Goal: Transaction & Acquisition: Obtain resource

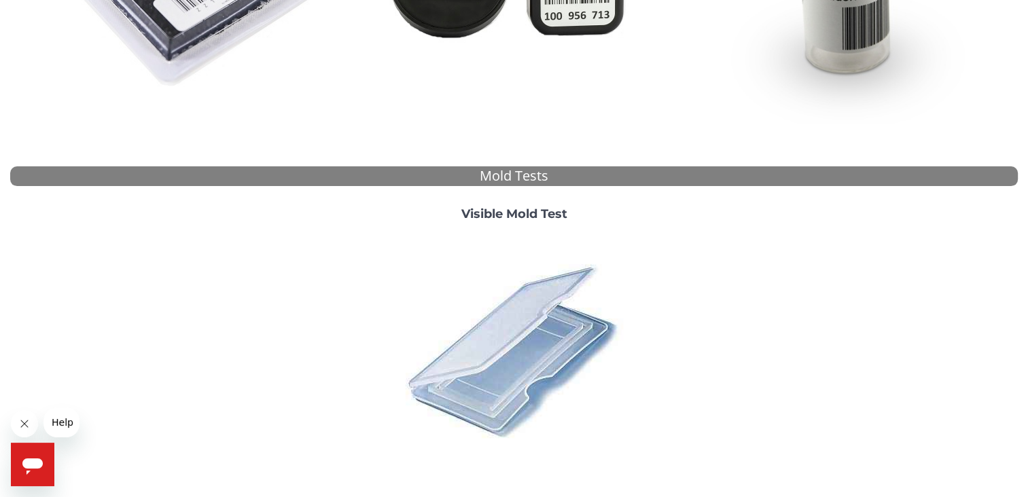
scroll to position [481, 0]
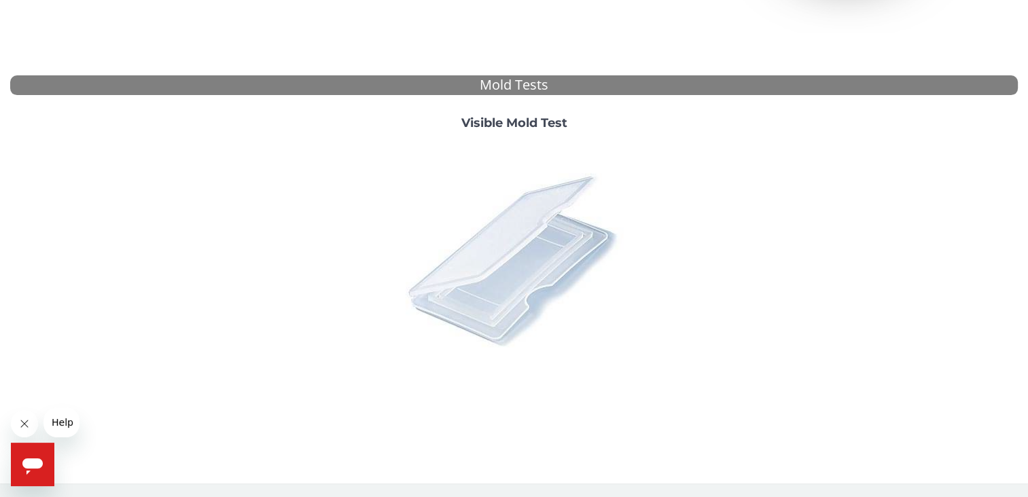
click at [497, 274] on img at bounding box center [514, 260] width 238 height 238
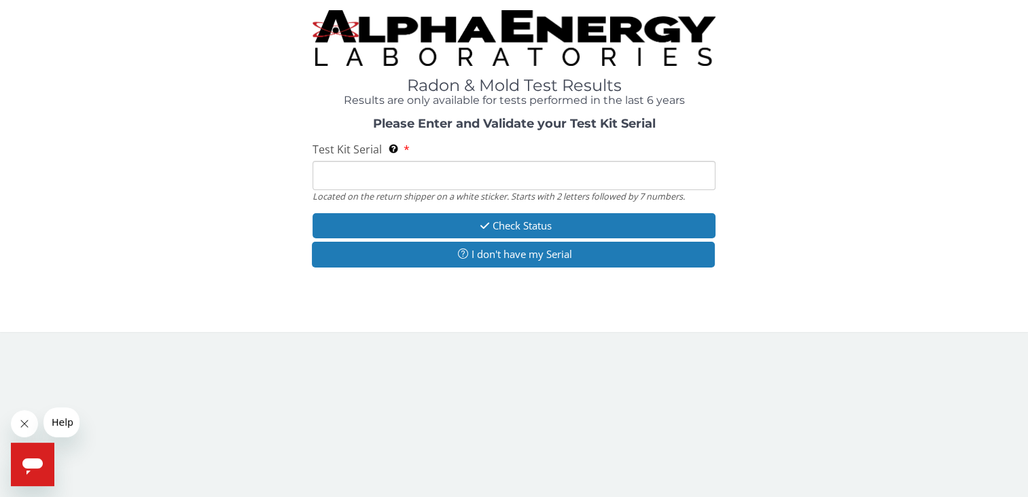
scroll to position [0, 0]
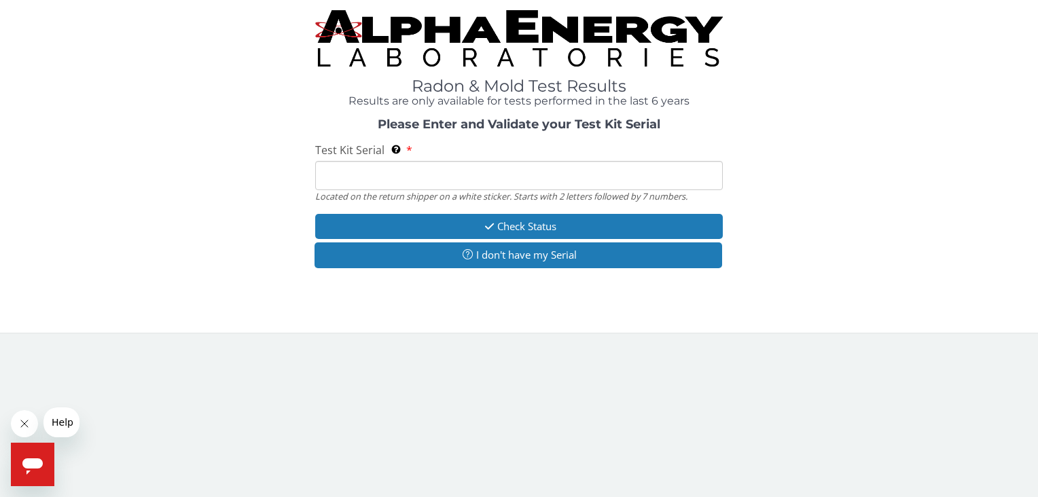
paste input "RA218619"
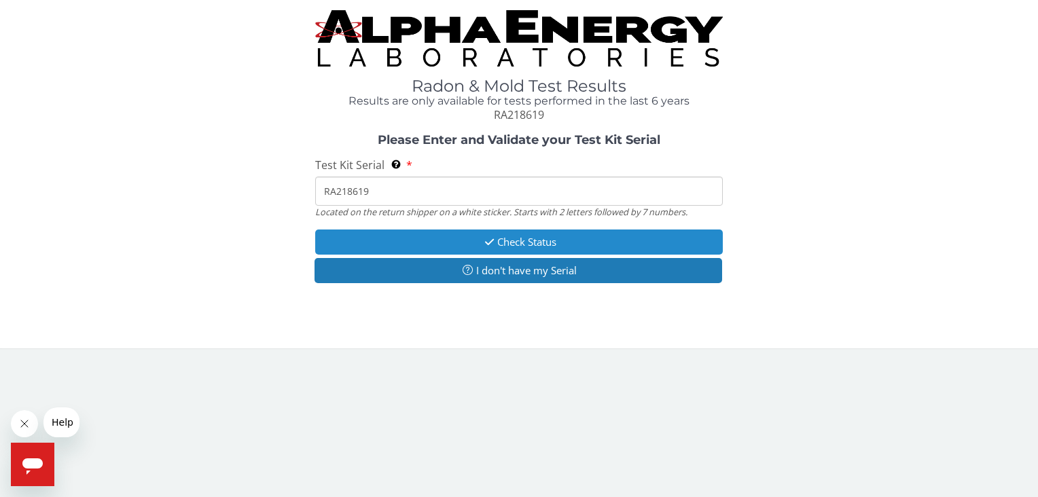
type input "RA218619"
click at [482, 242] on icon "button" at bounding box center [490, 242] width 16 height 10
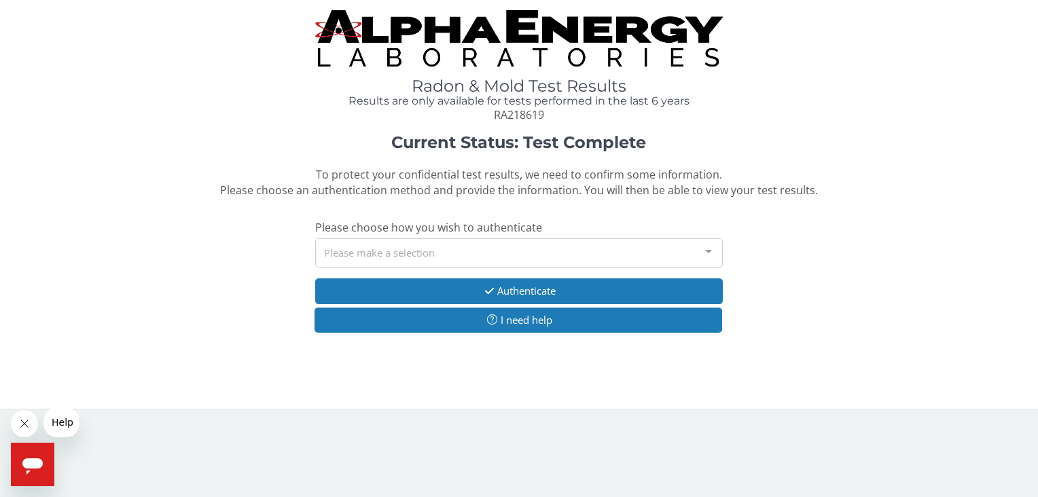
click at [372, 254] on div "Please make a selection" at bounding box center [518, 252] width 407 height 29
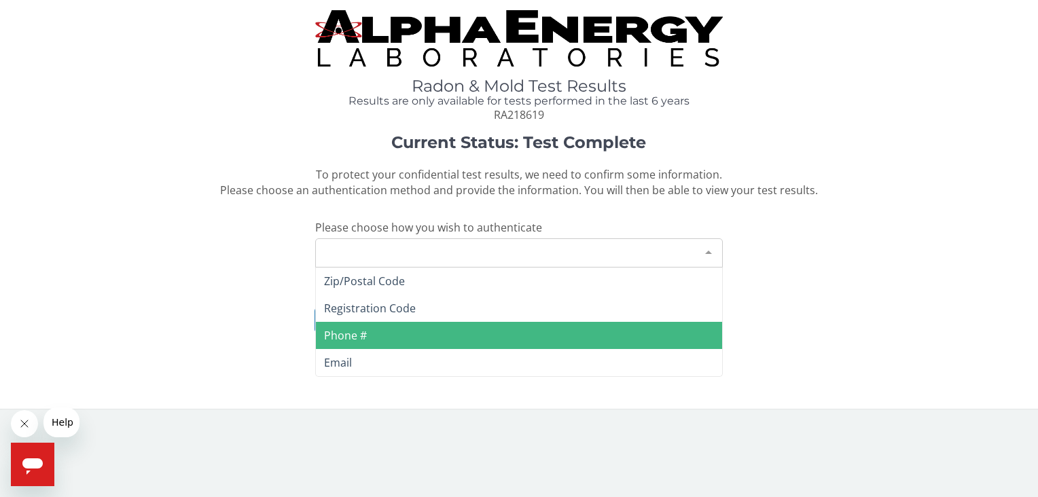
click at [348, 340] on span "Phone #" at bounding box center [345, 335] width 43 height 15
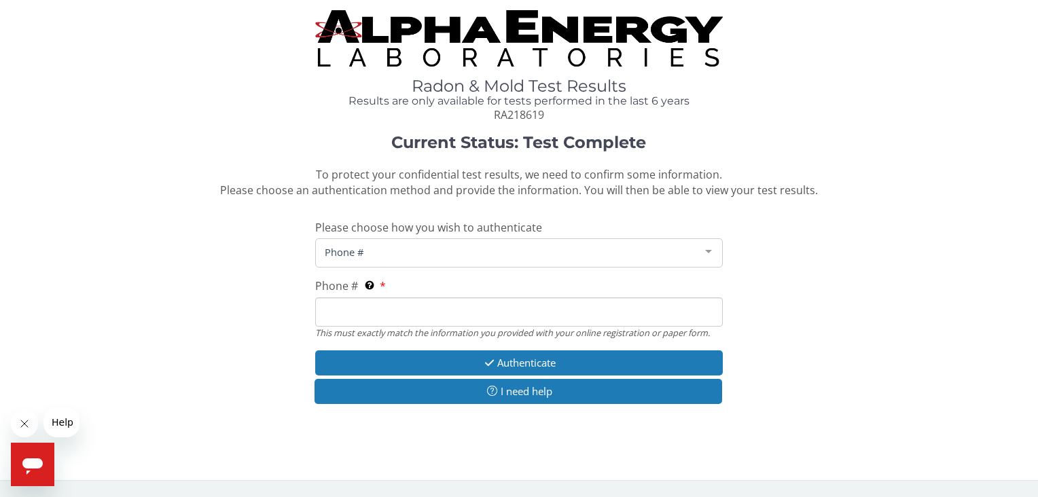
click at [357, 309] on input "Phone # This must exactly match the information you provided with your online r…" at bounding box center [518, 312] width 407 height 29
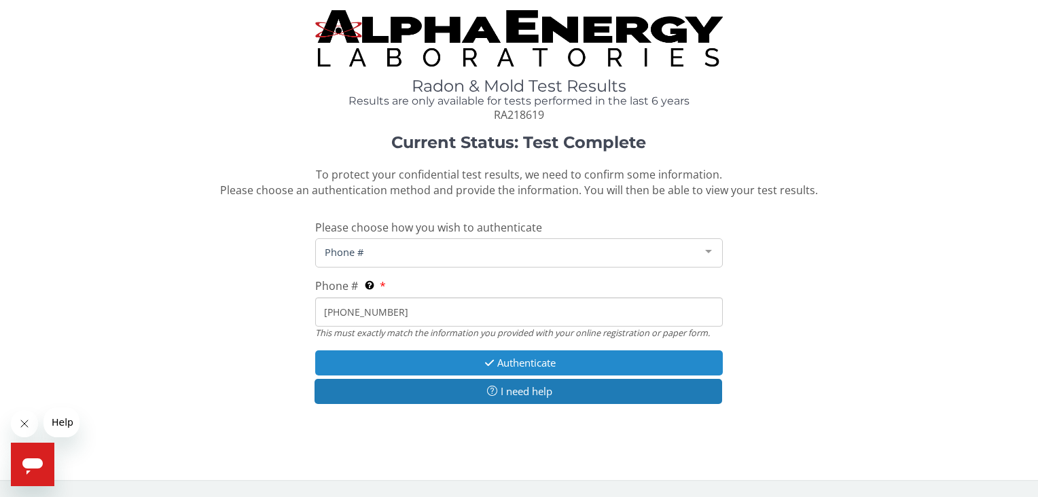
type input "[PHONE_NUMBER]"
click at [503, 370] on button "Authenticate" at bounding box center [518, 363] width 407 height 25
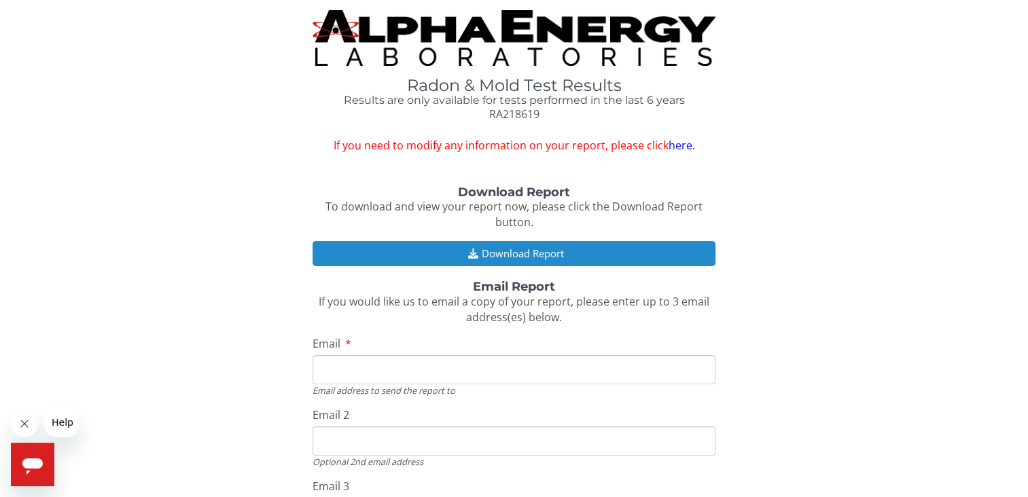
click at [500, 257] on button "Download Report" at bounding box center [513, 253] width 403 height 25
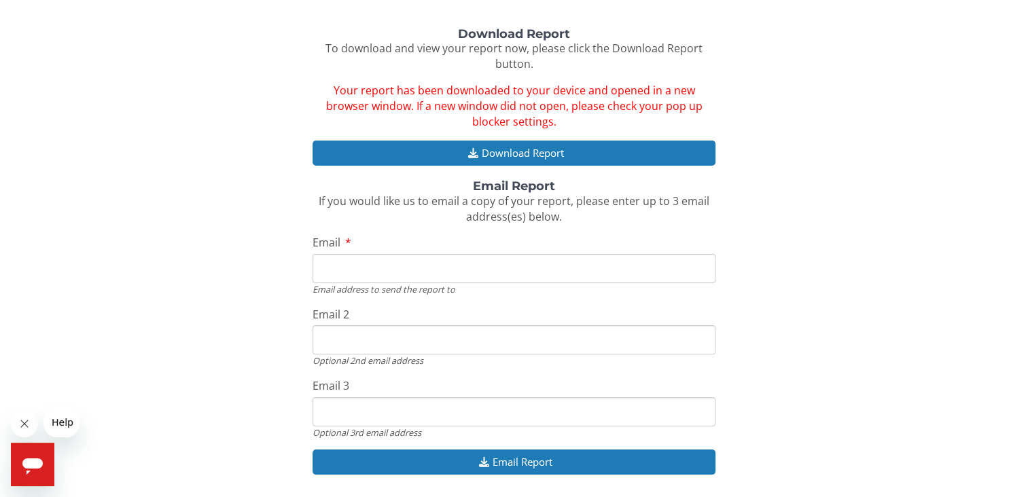
scroll to position [204, 0]
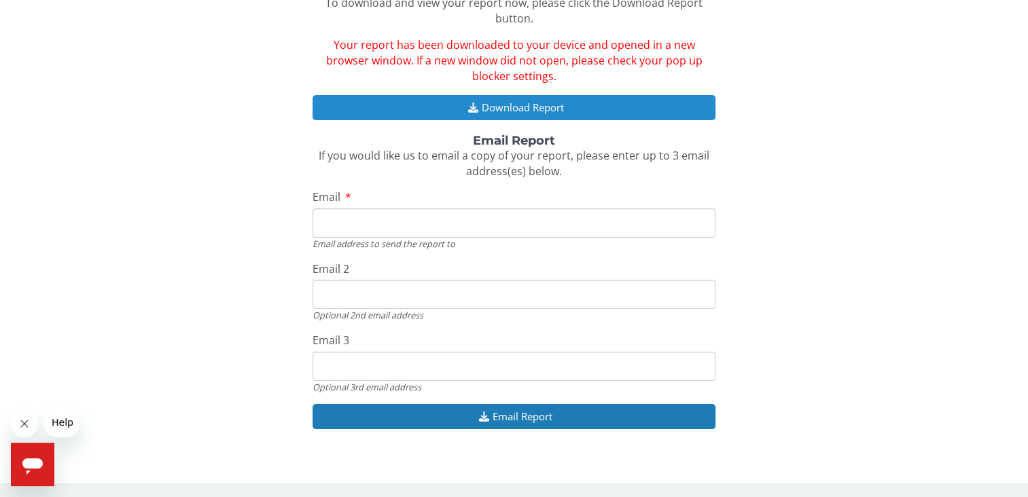
click at [502, 111] on button "Download Report" at bounding box center [513, 107] width 403 height 25
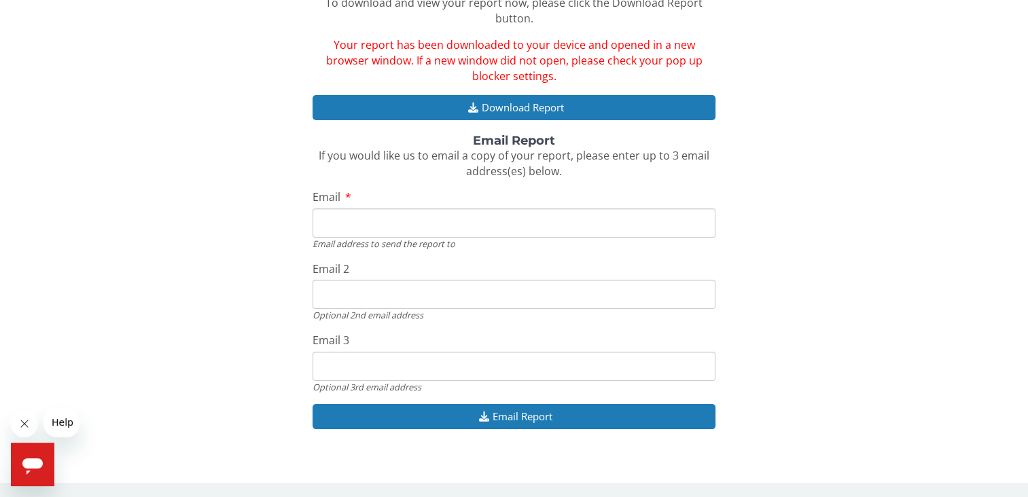
click at [343, 217] on input "Email" at bounding box center [513, 223] width 403 height 29
type input "[EMAIL_ADDRESS][DOMAIN_NAME]"
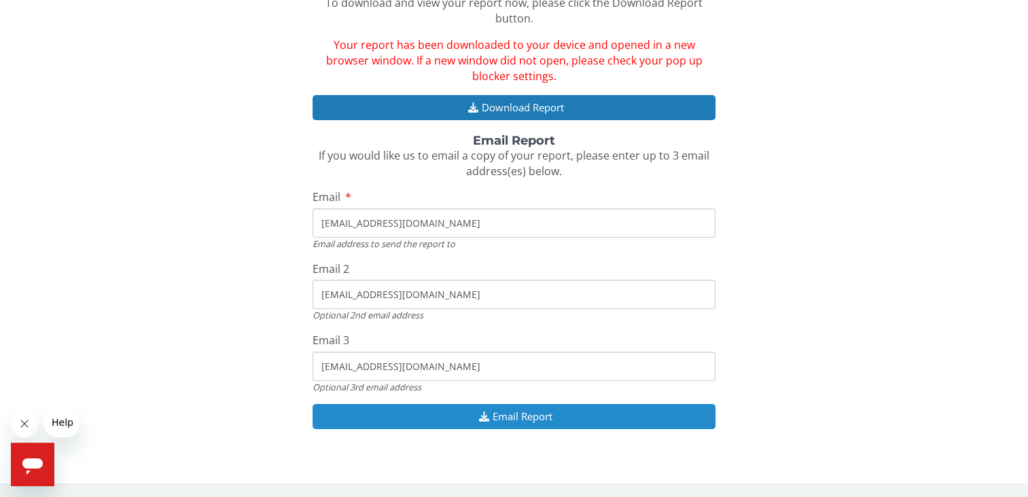
click at [510, 418] on button "Email Report" at bounding box center [513, 416] width 403 height 25
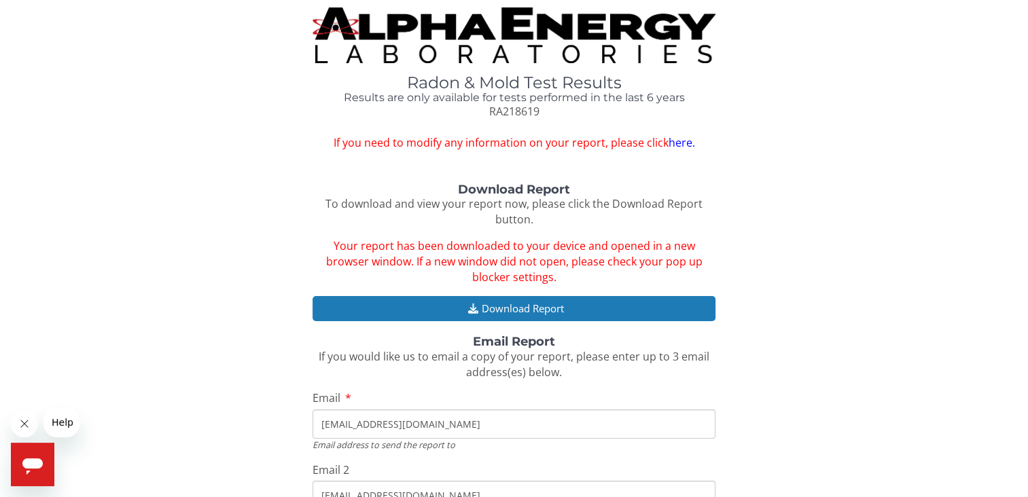
scroll to position [0, 0]
